Goal: Transaction & Acquisition: Purchase product/service

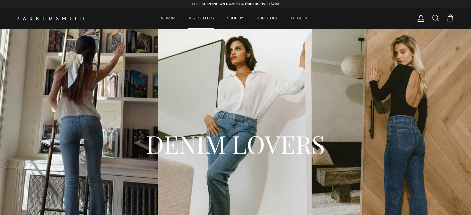
click at [207, 16] on link "BEST SELLERS" at bounding box center [201, 18] width 38 height 20
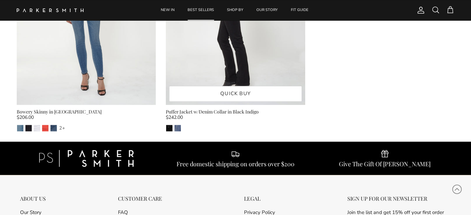
scroll to position [1638, 0]
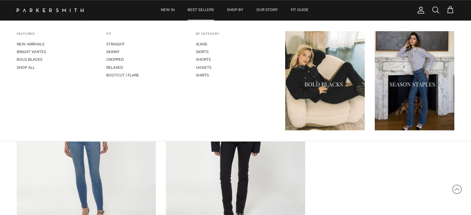
click at [204, 9] on link "BEST SELLERS" at bounding box center [201, 10] width 38 height 20
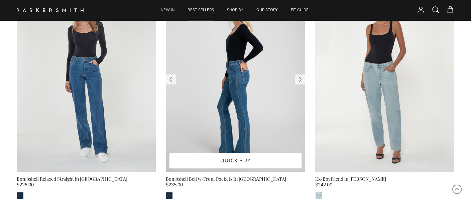
scroll to position [267, 0]
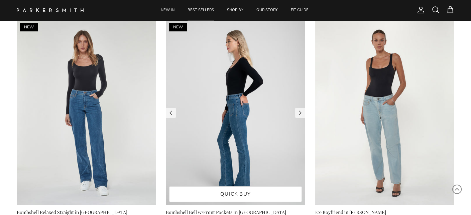
click at [236, 109] on img at bounding box center [235, 113] width 139 height 186
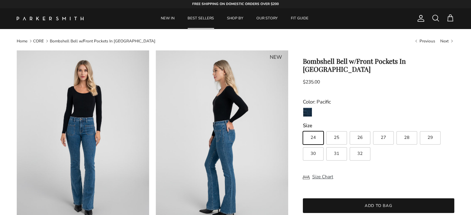
click at [387, 131] on label "27" at bounding box center [383, 137] width 21 height 13
click at [303, 128] on input "27" at bounding box center [303, 128] width 0 height 0
radio input "true"
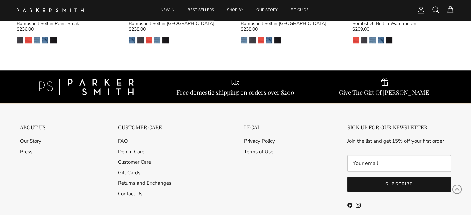
scroll to position [831, 0]
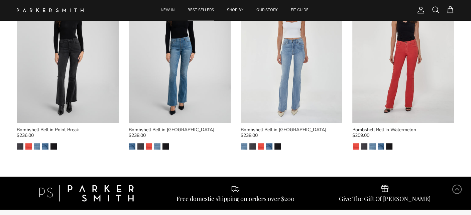
click at [437, 8] on span at bounding box center [436, 10] width 8 height 8
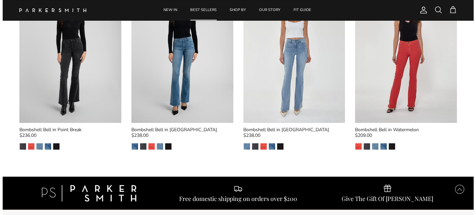
scroll to position [840, 0]
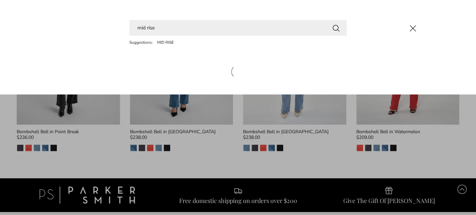
type input "mid rise"
click at [332, 24] on button "Search" at bounding box center [336, 28] width 8 height 8
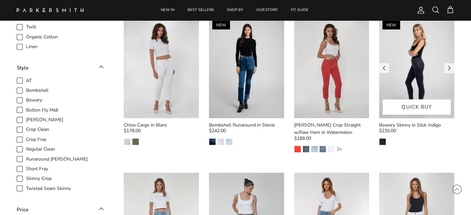
scroll to position [702, 0]
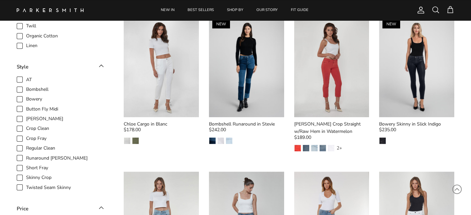
click at [414, 121] on div "Bowery Skinny in Slick Indigo" at bounding box center [416, 124] width 75 height 7
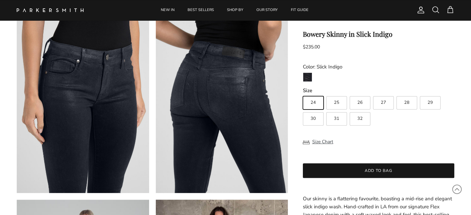
scroll to position [368, 0]
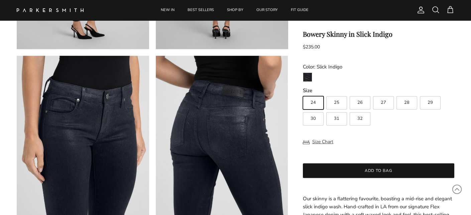
click at [387, 102] on label "27" at bounding box center [383, 102] width 21 height 13
click at [303, 94] on input "27" at bounding box center [303, 93] width 0 height 0
radio input "true"
